Goal: Task Accomplishment & Management: Complete application form

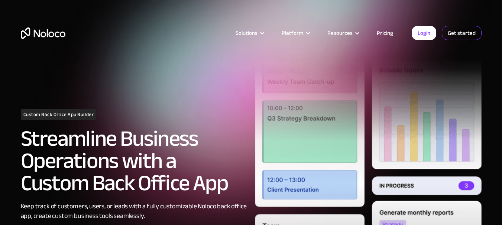
click at [453, 29] on link "Get started" at bounding box center [462, 33] width 40 height 14
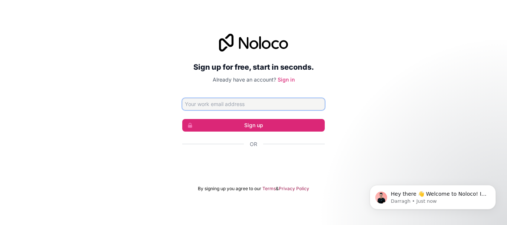
click at [227, 100] on input "Email address" at bounding box center [253, 104] width 143 height 12
type input "[EMAIL_ADDRESS][DOMAIN_NAME]"
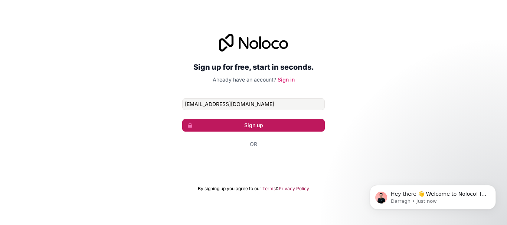
click at [234, 123] on button "Sign up" at bounding box center [253, 125] width 143 height 13
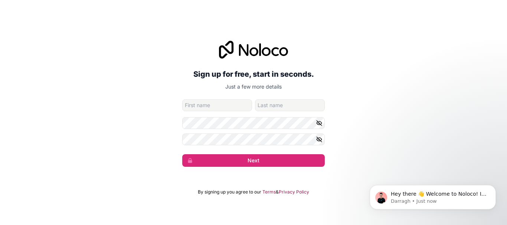
click at [210, 108] on input "given-name" at bounding box center [217, 106] width 70 height 12
type input "Ankit"
type input "Raj"
click at [319, 121] on icon "button" at bounding box center [319, 123] width 7 height 7
click at [320, 137] on icon "button" at bounding box center [319, 139] width 7 height 7
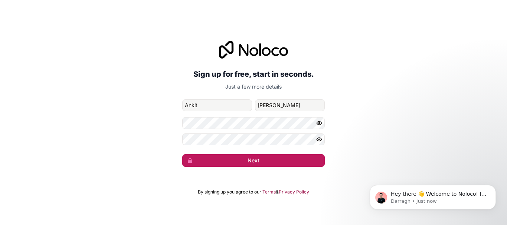
click at [252, 158] on button "Next" at bounding box center [253, 161] width 143 height 13
